Goal: Check status: Check status

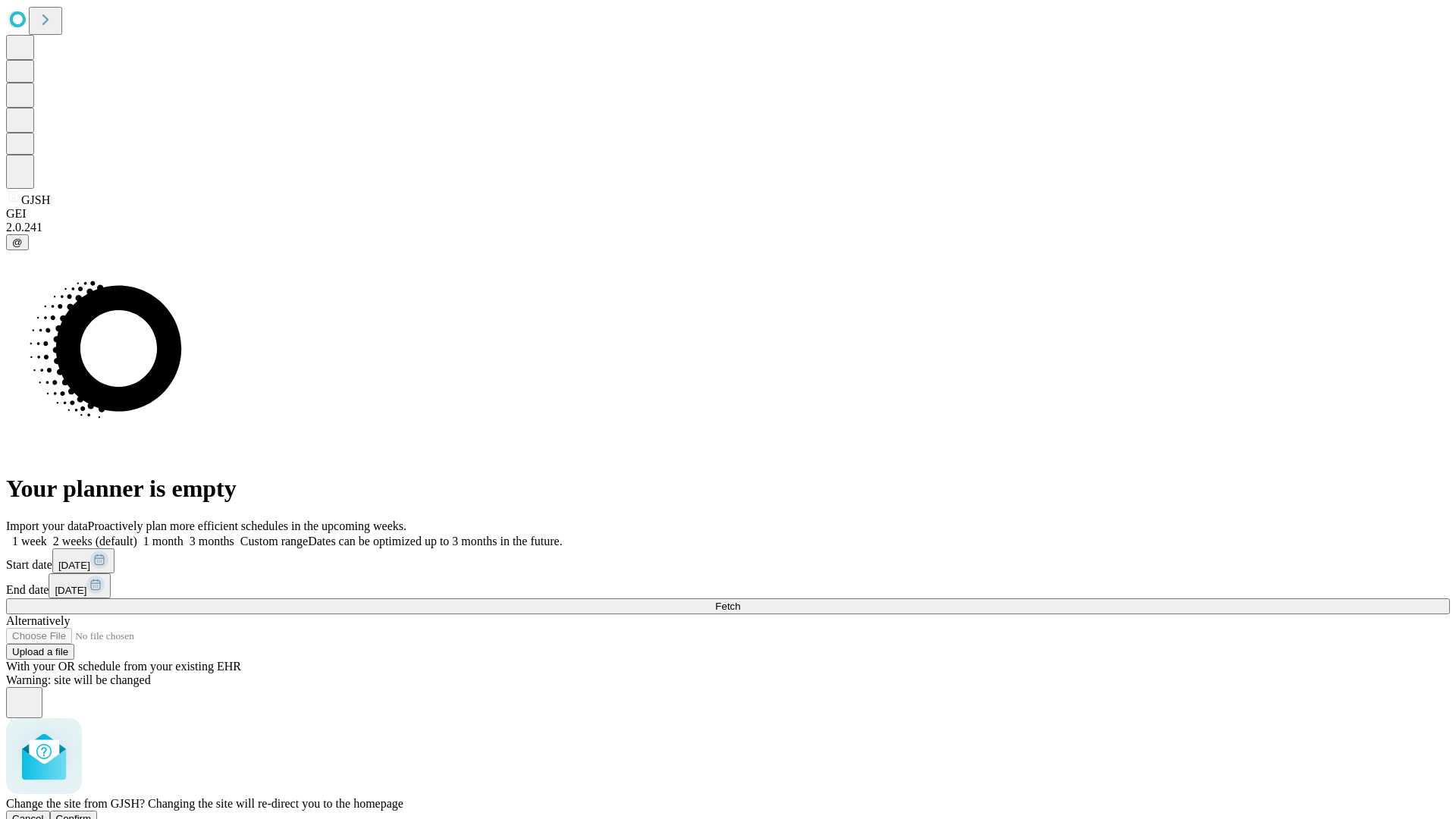
click at [91, 812] on span "Confirm" at bounding box center [74, 818] width 36 height 11
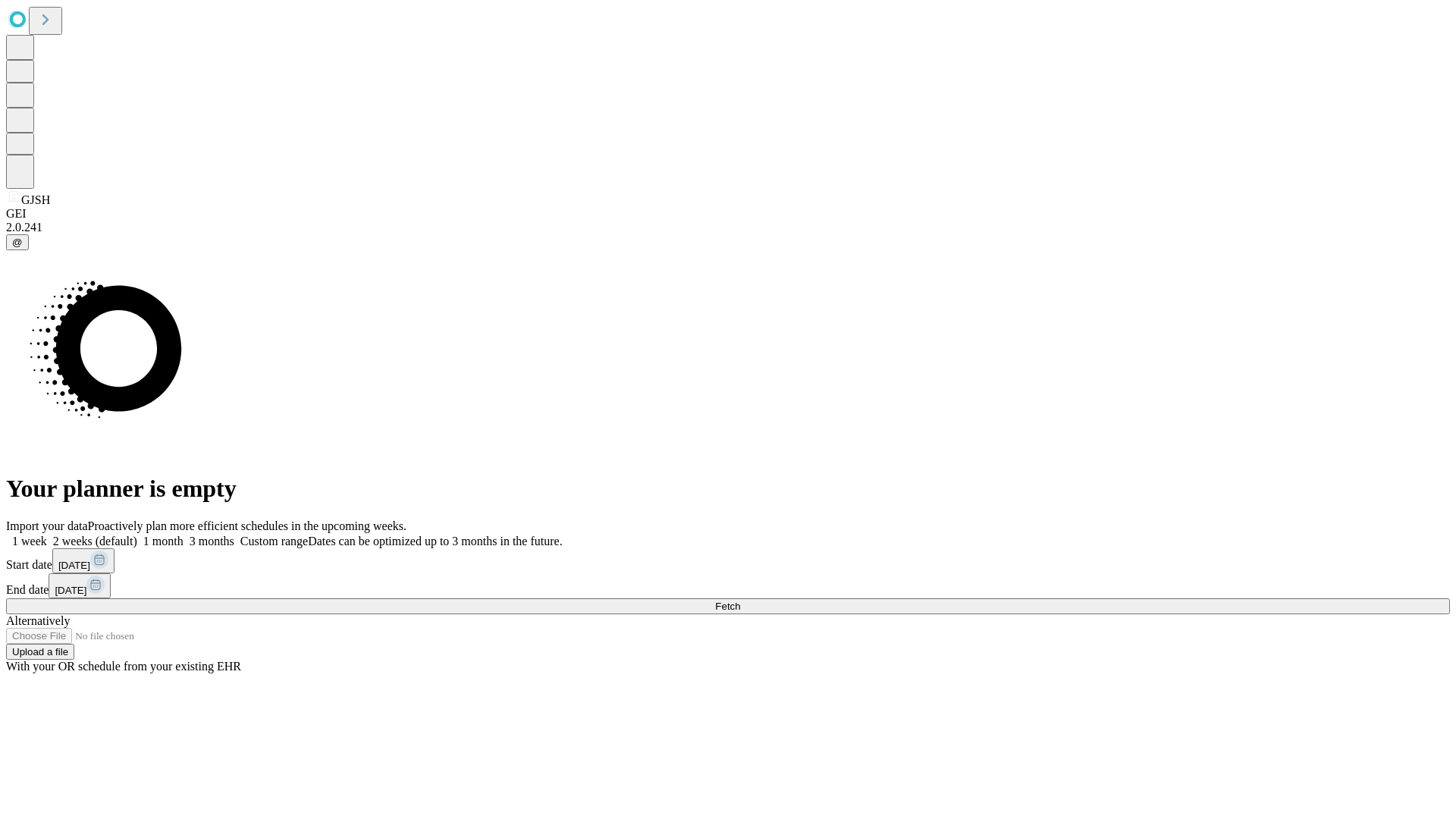
click at [184, 535] on label "1 month" at bounding box center [160, 541] width 47 height 13
click at [740, 600] on span "Fetch" at bounding box center [728, 606] width 25 height 11
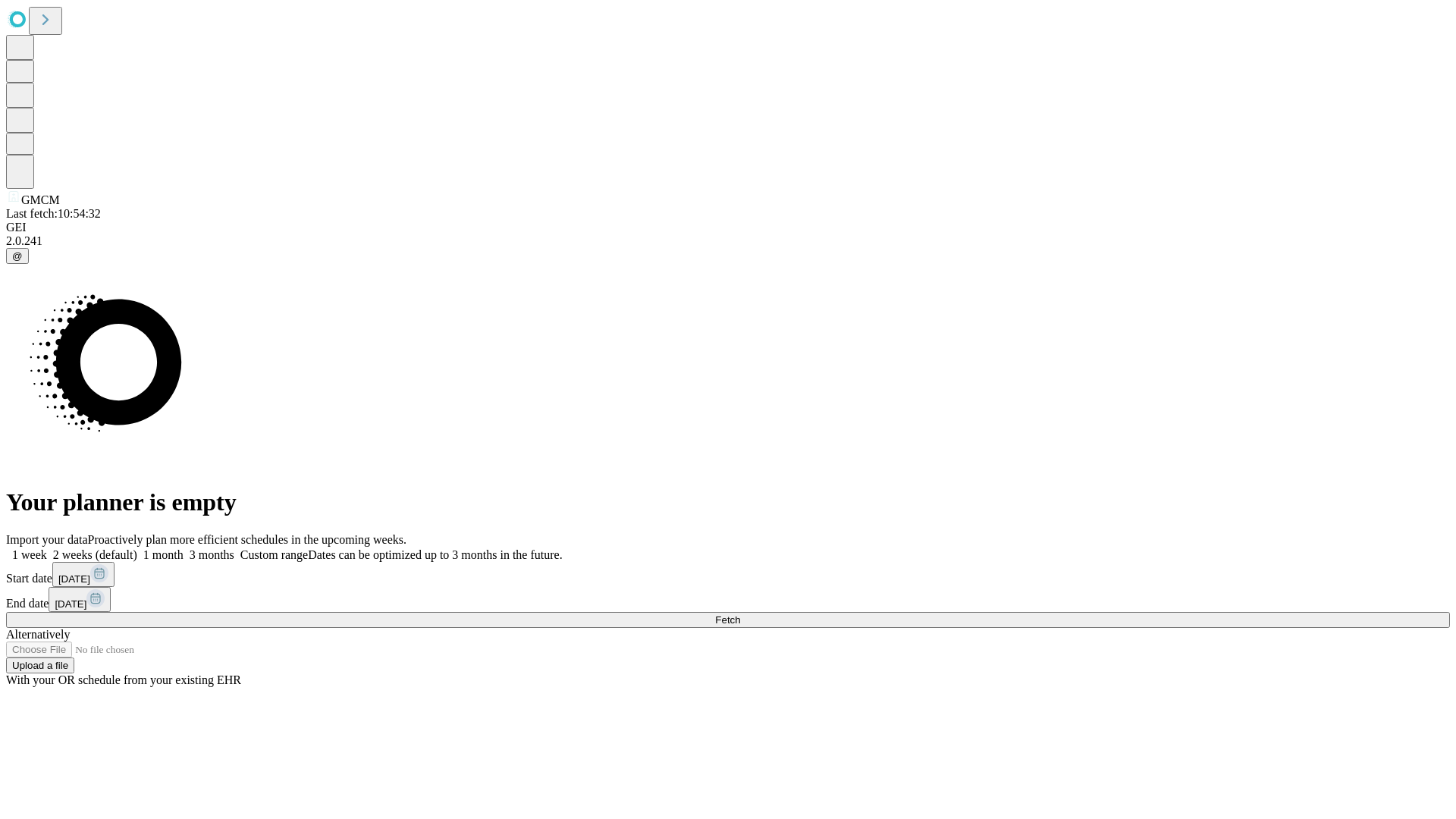
click at [184, 548] on label "1 month" at bounding box center [160, 554] width 47 height 13
click at [740, 614] on span "Fetch" at bounding box center [728, 620] width 25 height 11
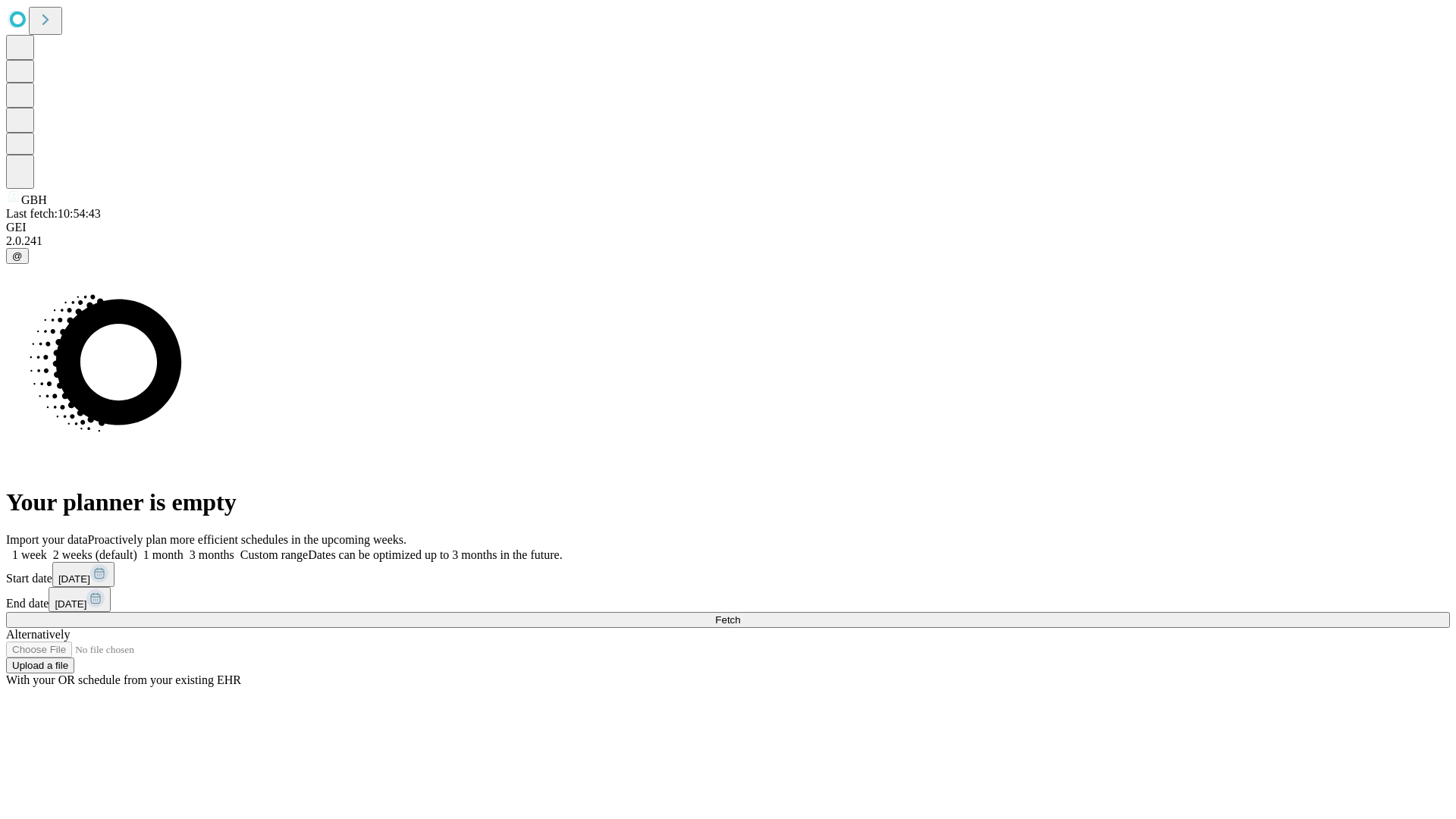
click at [184, 548] on label "1 month" at bounding box center [160, 554] width 47 height 13
click at [740, 614] on span "Fetch" at bounding box center [728, 620] width 25 height 11
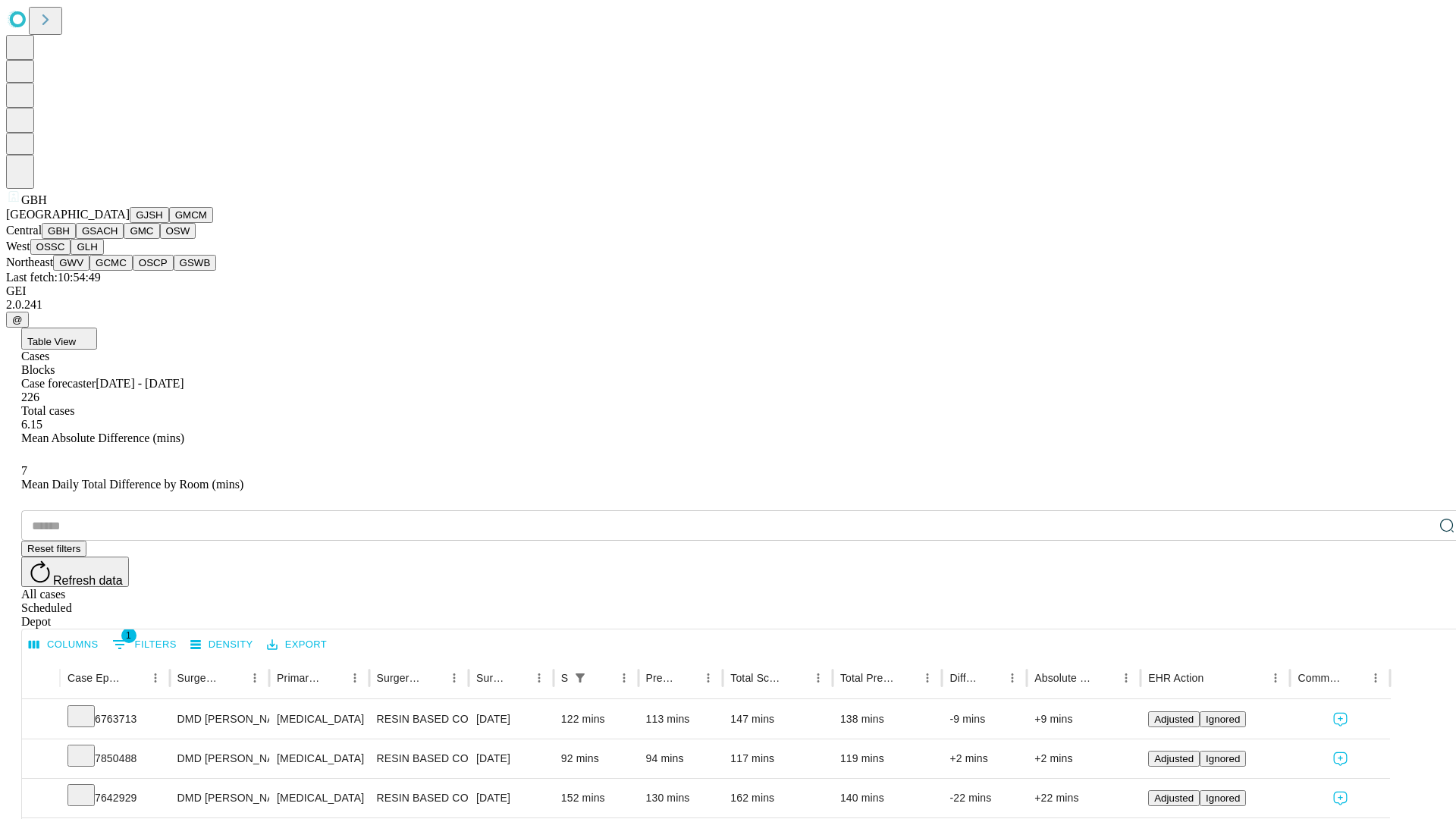
click at [118, 239] on button "GSACH" at bounding box center [100, 231] width 48 height 16
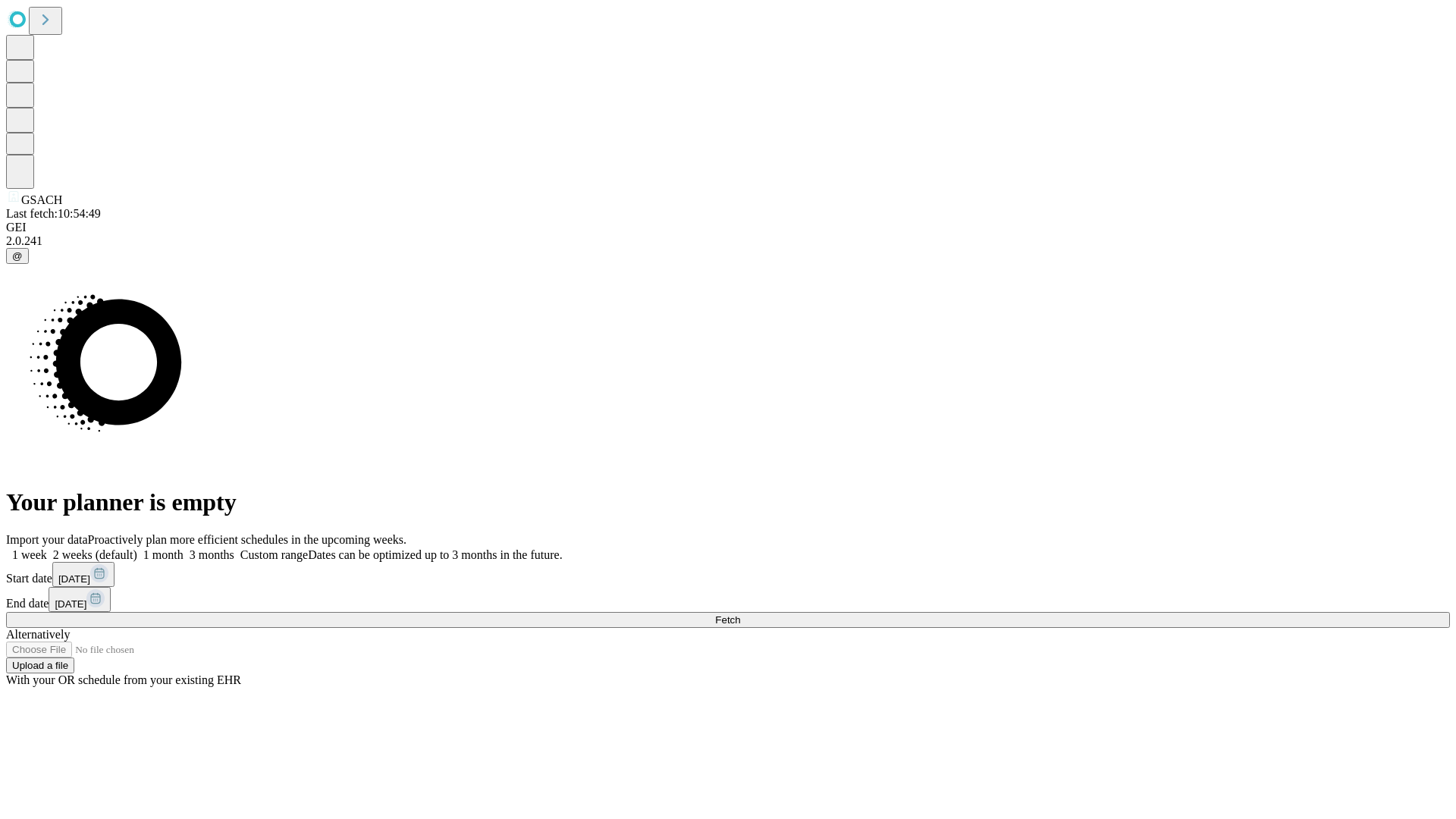
click at [184, 548] on label "1 month" at bounding box center [160, 554] width 47 height 13
click at [740, 614] on span "Fetch" at bounding box center [728, 620] width 25 height 11
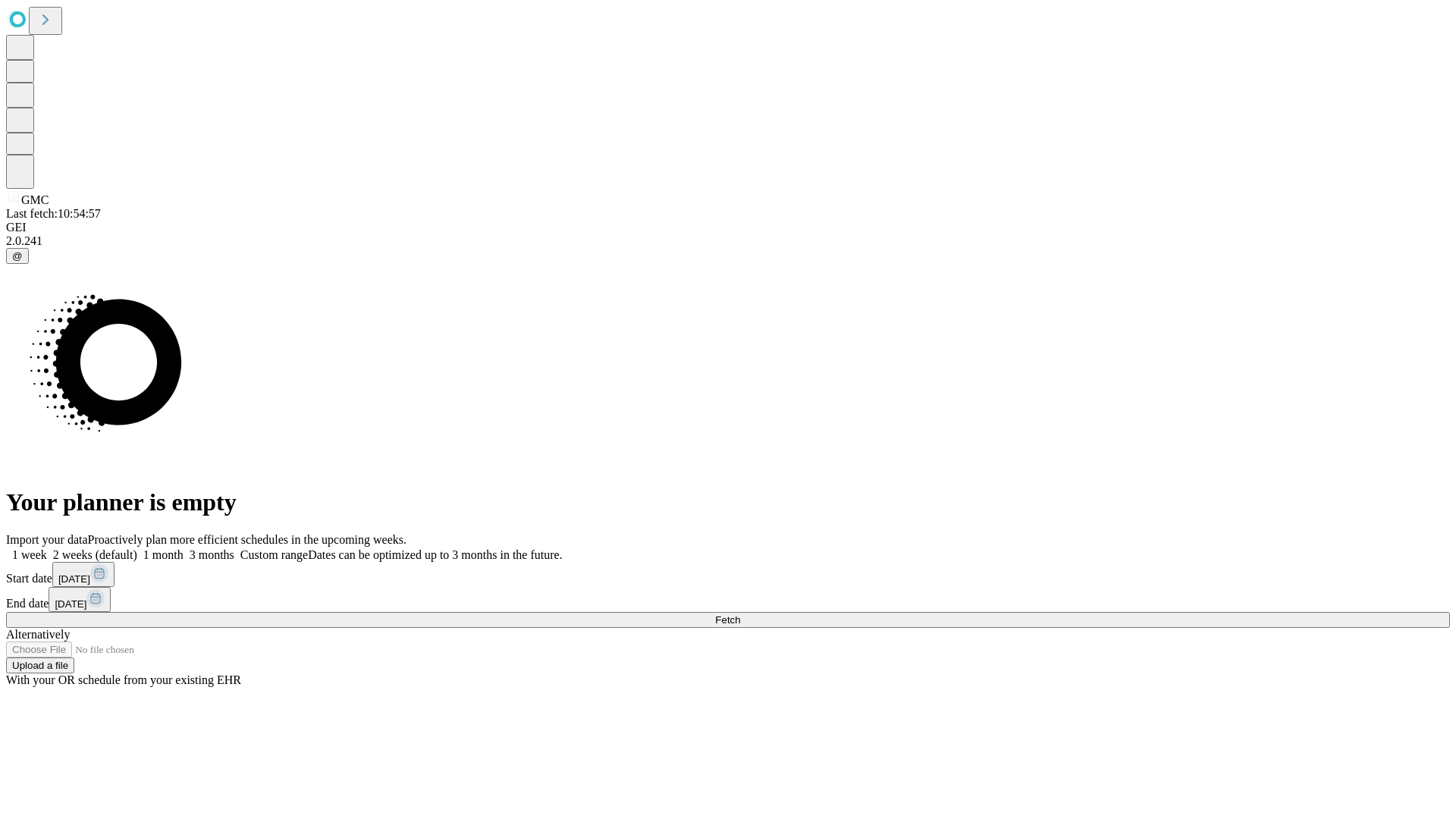
click at [184, 548] on label "1 month" at bounding box center [160, 554] width 47 height 13
click at [740, 614] on span "Fetch" at bounding box center [728, 620] width 25 height 11
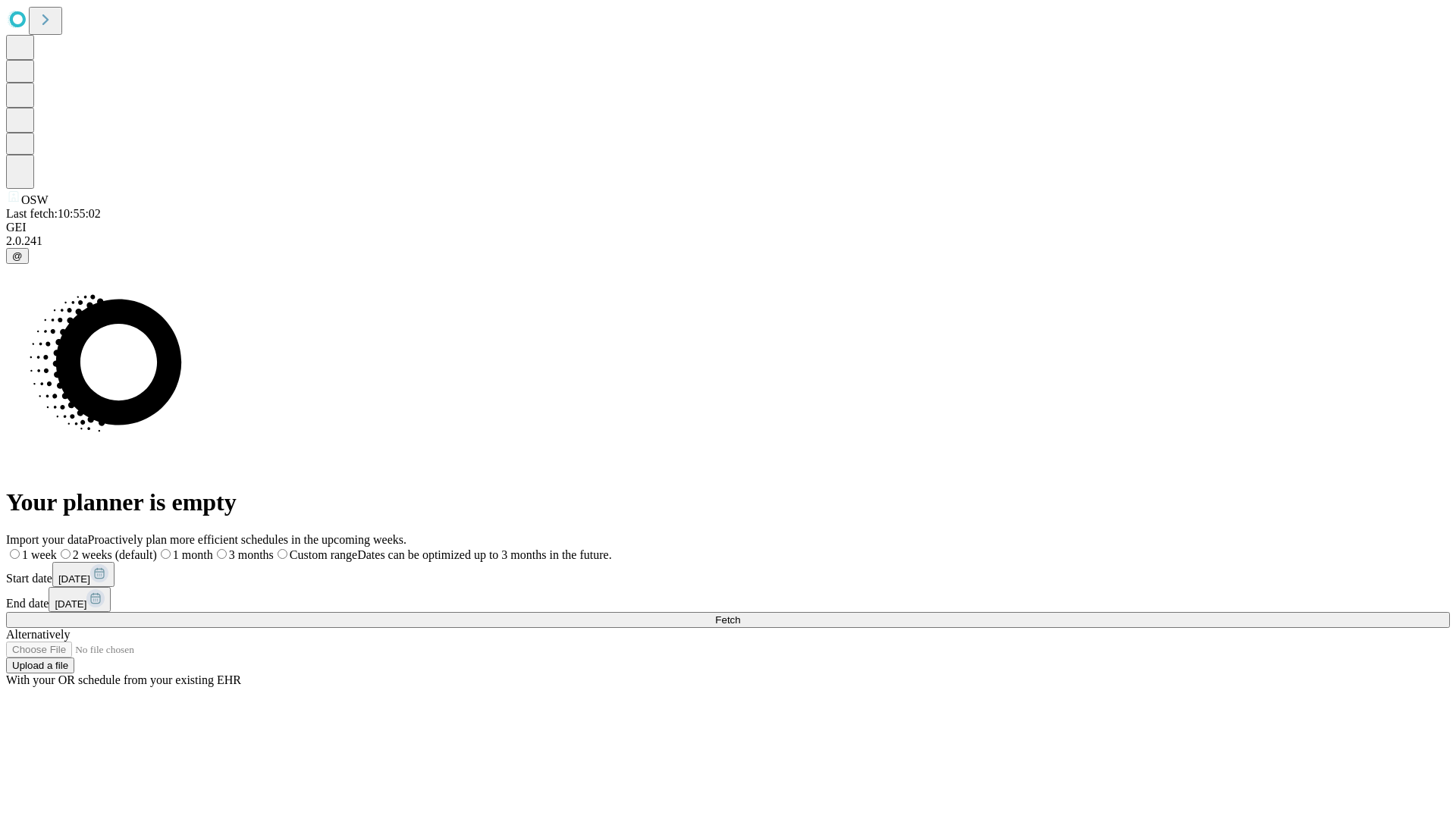
click at [213, 548] on label "1 month" at bounding box center [185, 554] width 56 height 13
click at [740, 614] on span "Fetch" at bounding box center [728, 620] width 25 height 11
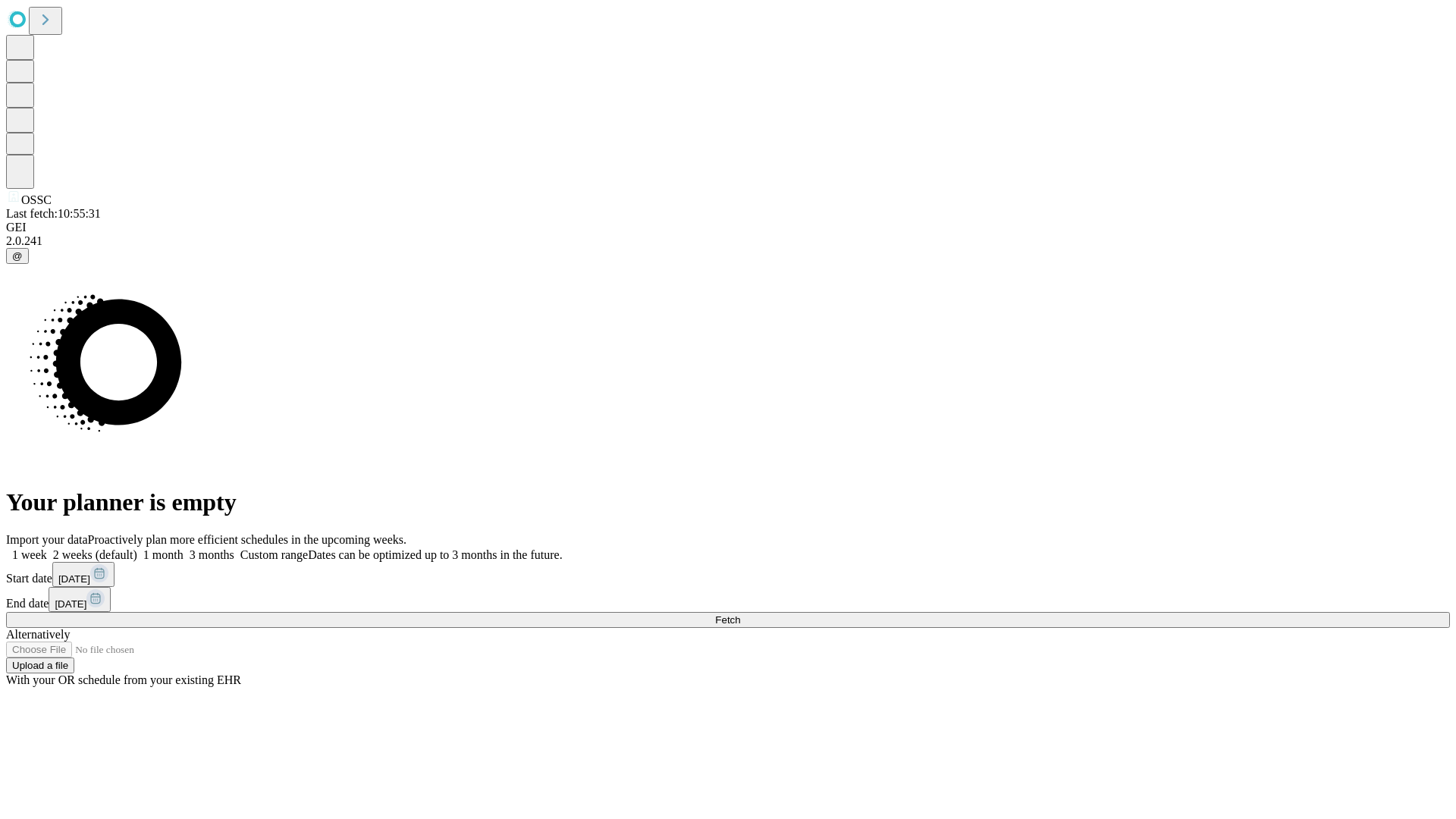
click at [184, 548] on label "1 month" at bounding box center [160, 554] width 47 height 13
click at [740, 614] on span "Fetch" at bounding box center [728, 620] width 25 height 11
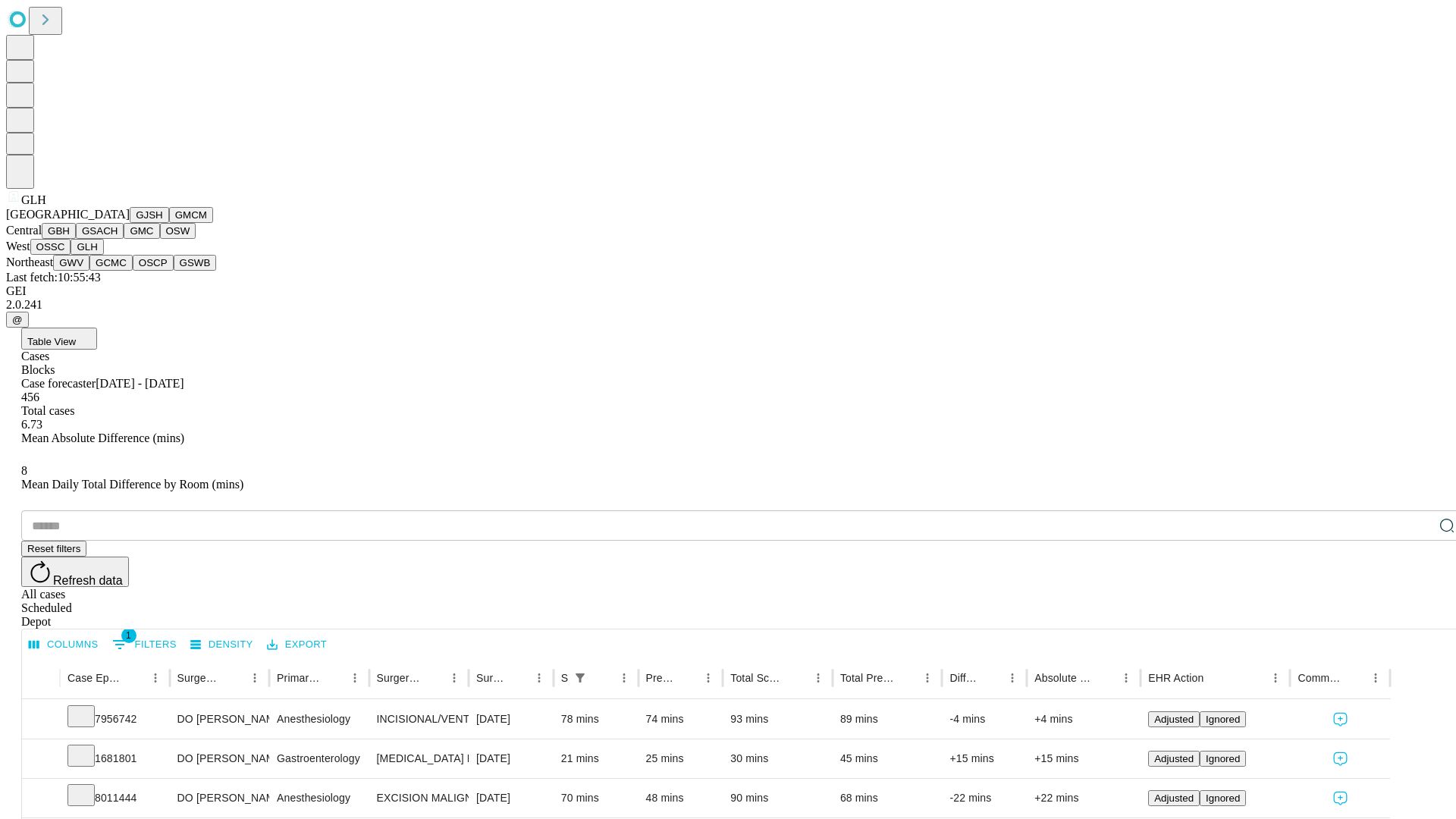
click at [90, 271] on button "GWV" at bounding box center [71, 263] width 37 height 16
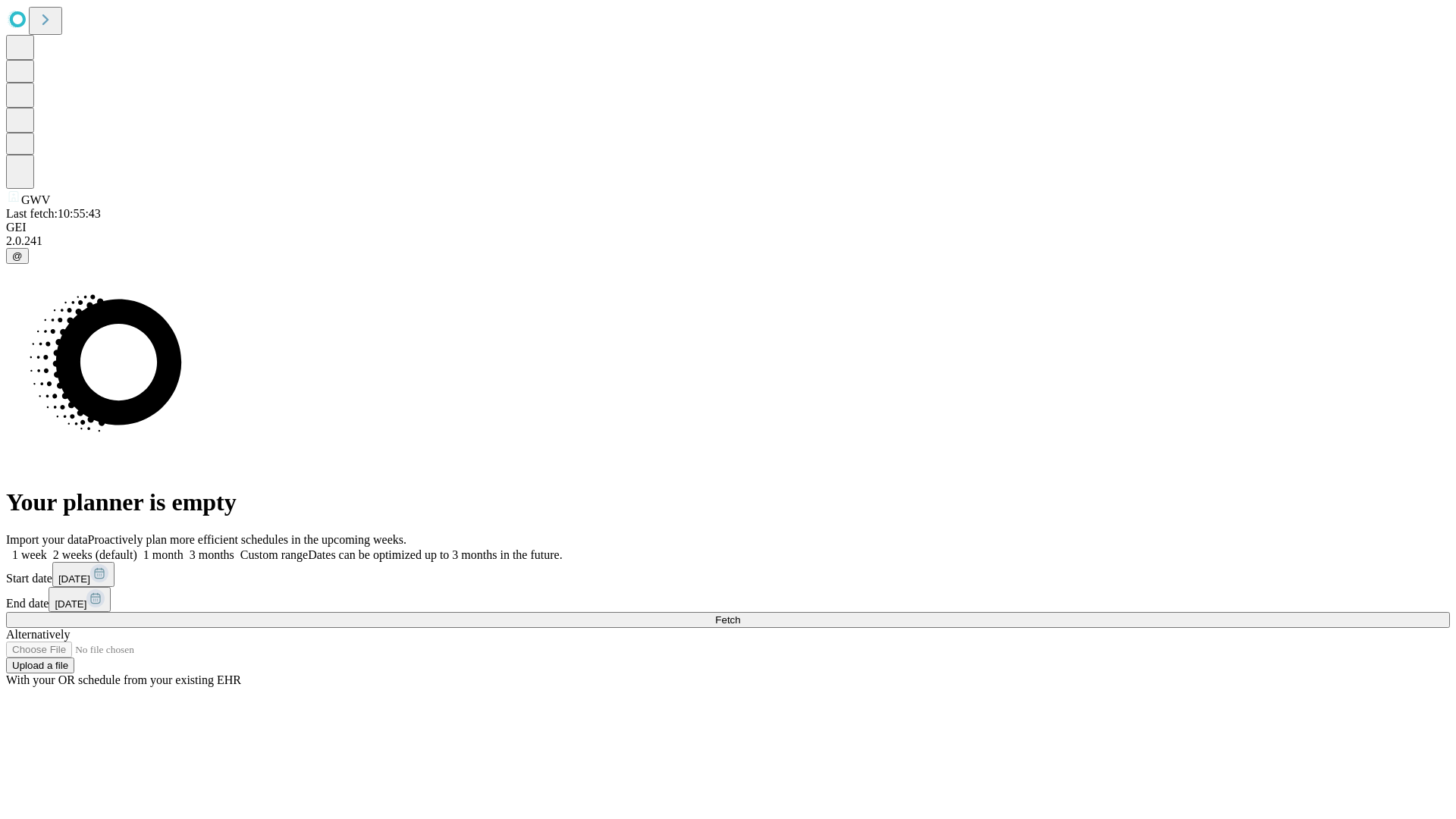
click at [184, 548] on label "1 month" at bounding box center [160, 554] width 47 height 13
click at [740, 614] on span "Fetch" at bounding box center [728, 620] width 25 height 11
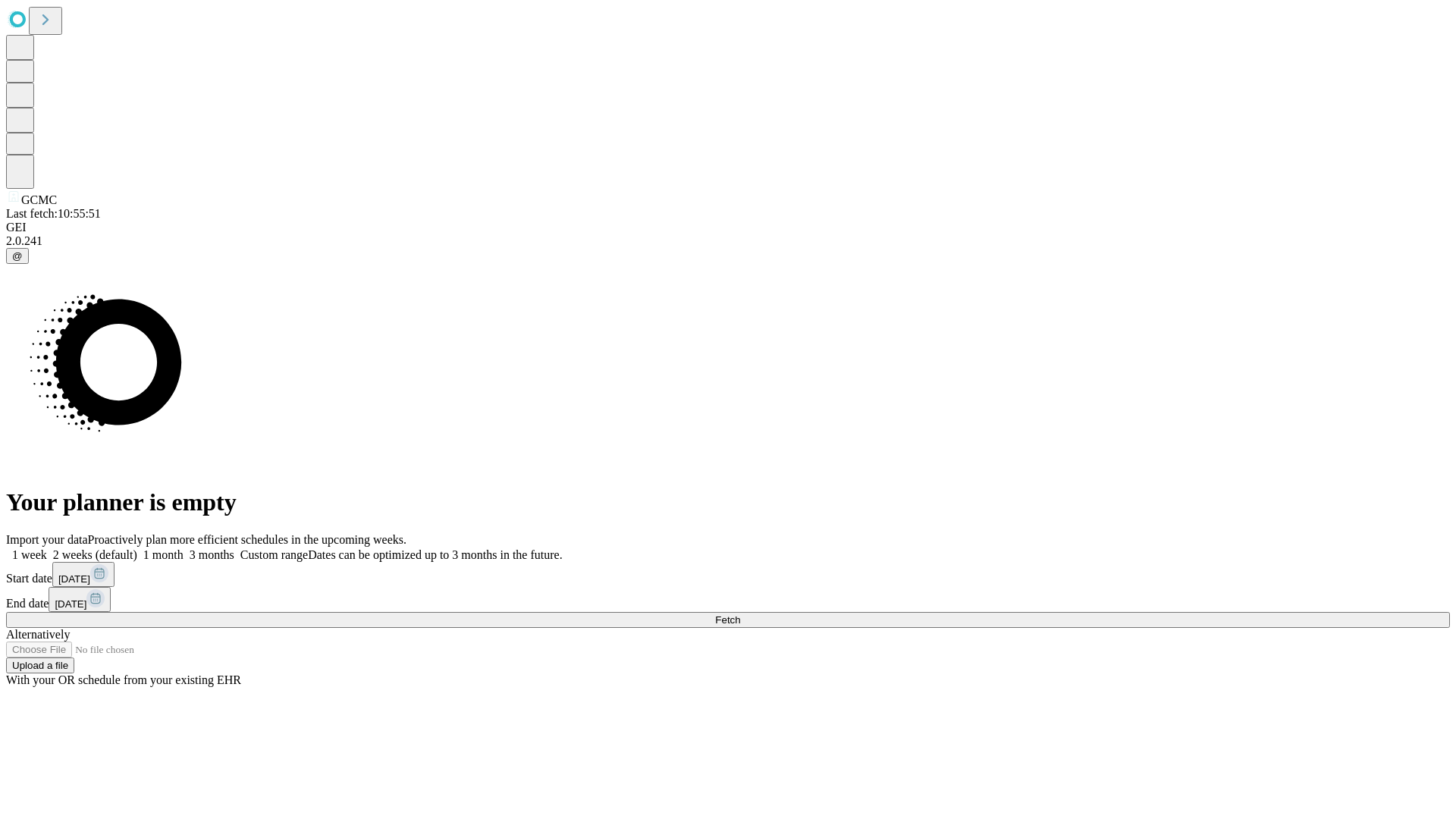
click at [184, 548] on label "1 month" at bounding box center [160, 554] width 47 height 13
click at [740, 614] on span "Fetch" at bounding box center [728, 620] width 25 height 11
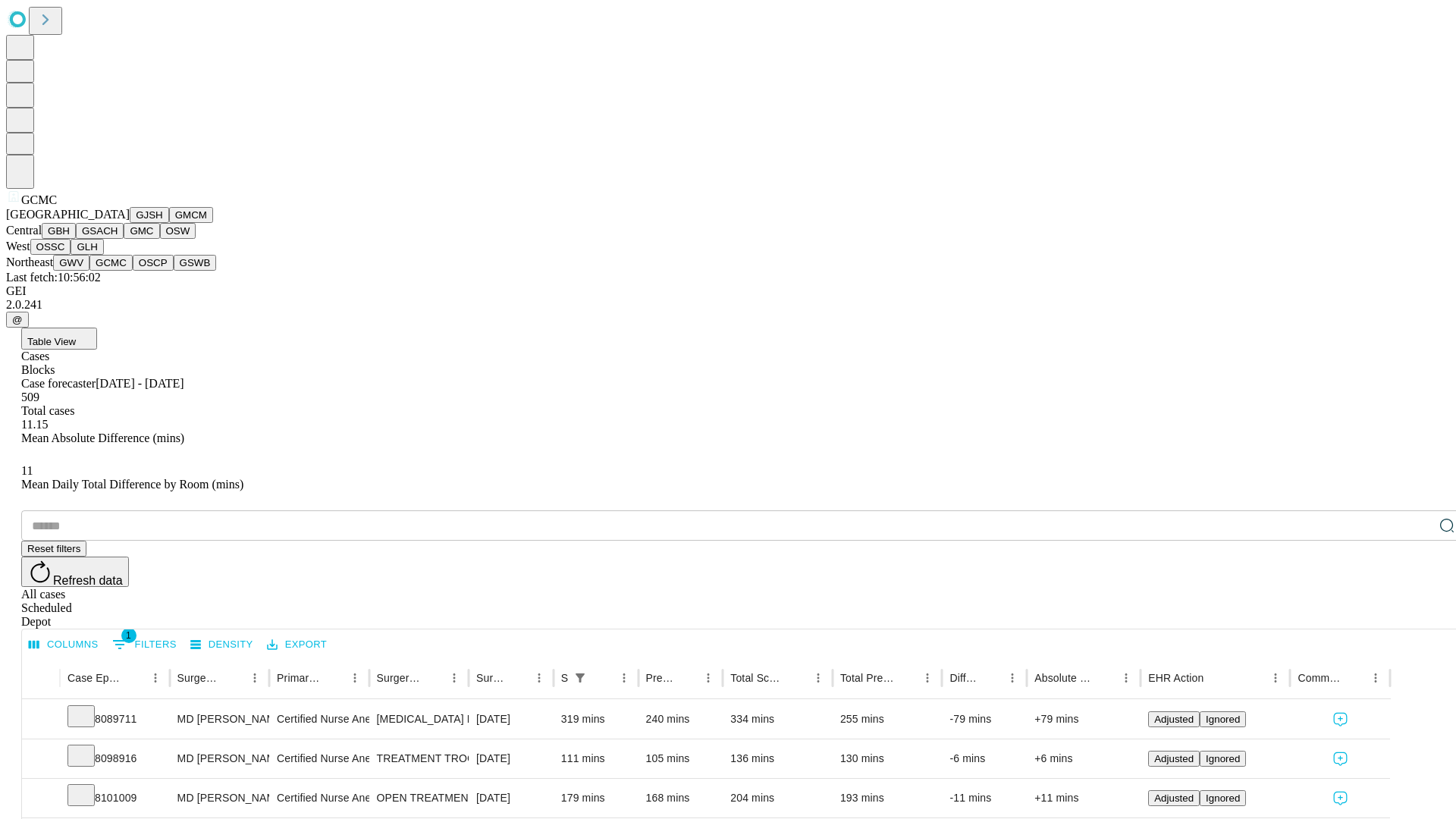
click at [133, 271] on button "OSCP" at bounding box center [154, 263] width 41 height 16
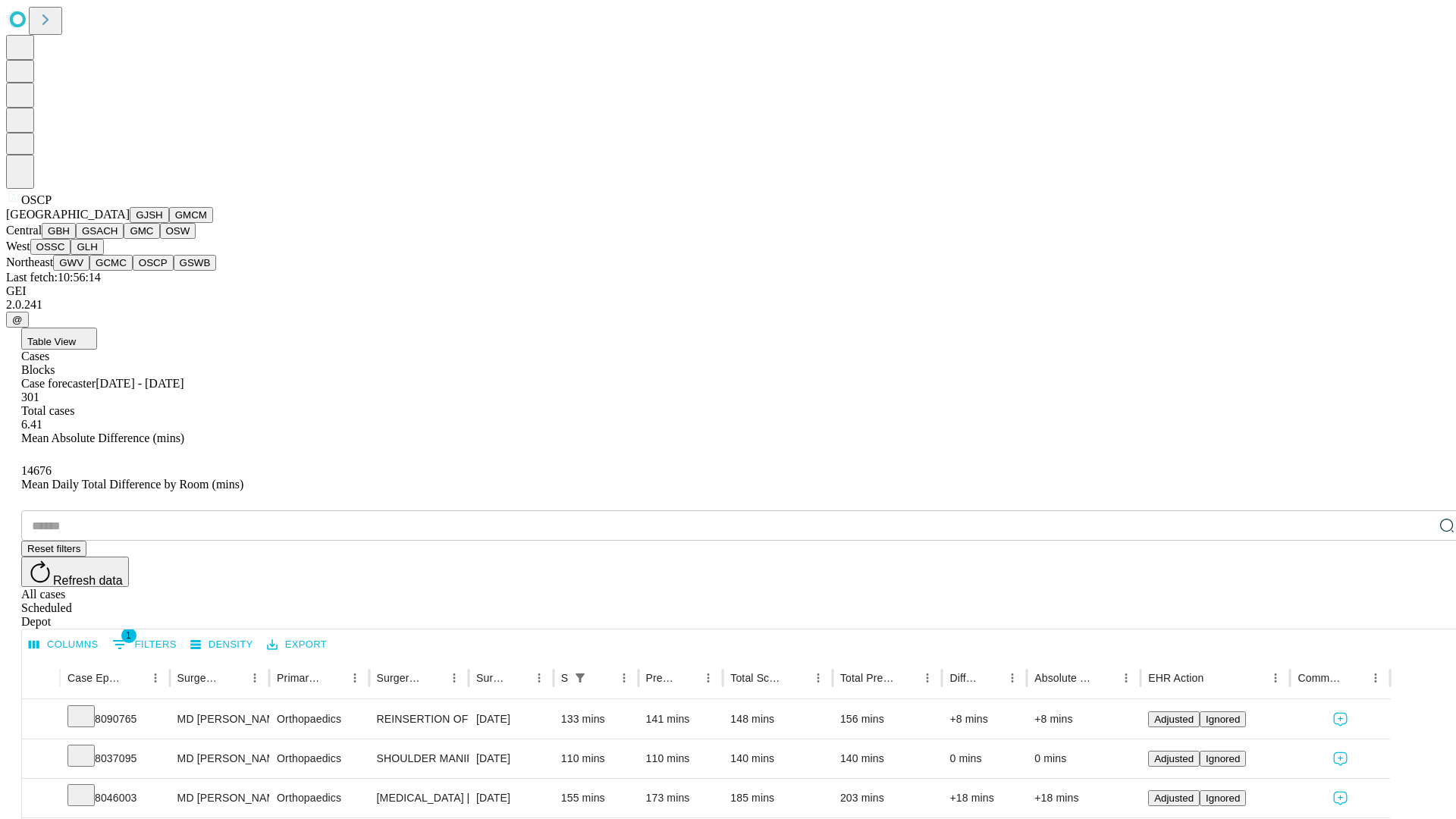
click at [174, 271] on button "GSWB" at bounding box center [195, 263] width 43 height 16
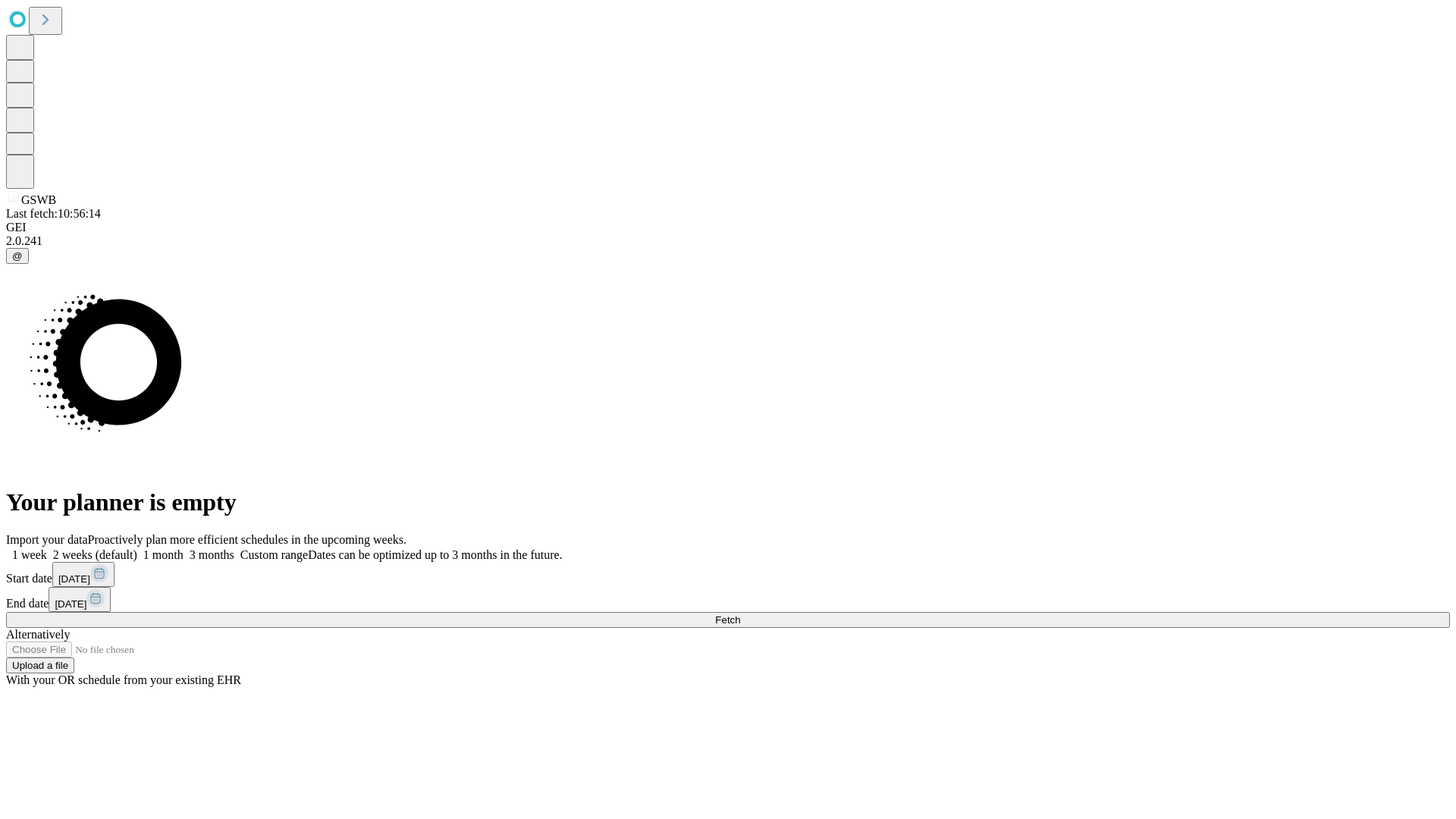
click at [184, 548] on label "1 month" at bounding box center [160, 554] width 47 height 13
click at [740, 614] on span "Fetch" at bounding box center [728, 620] width 25 height 11
